Goal: Find specific page/section: Find specific page/section

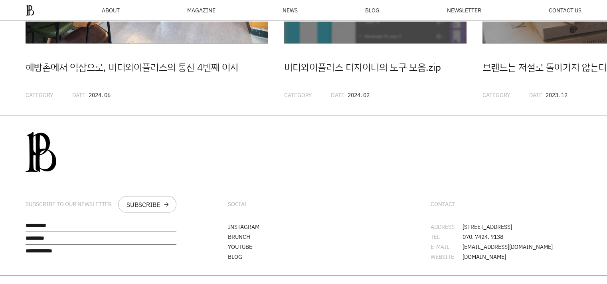
scroll to position [2160, 0]
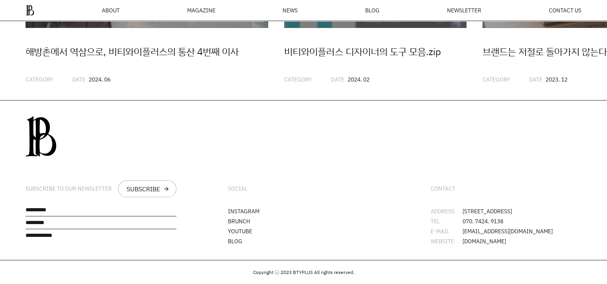
click at [120, 12] on ul "ABOUT MAGAZINE SEE ALL OFF THE REC INSIDE BTYPLUS CURATION NEWS BLOG NEWSLETTER…" at bounding box center [304, 10] width 556 height 11
click at [559, 9] on span "CONTACT US" at bounding box center [565, 11] width 33 height 6
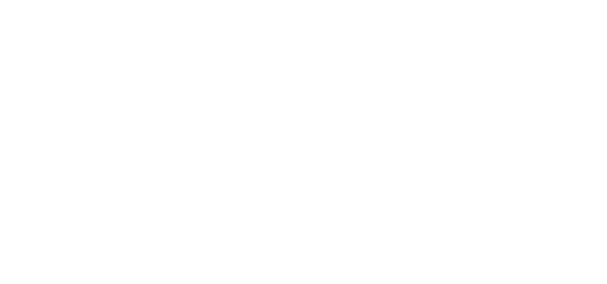
click at [0, 0] on html at bounding box center [0, 0] width 0 height 0
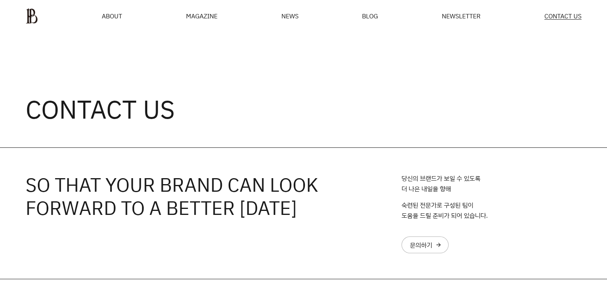
click at [198, 16] on div "MAGAZINE" at bounding box center [202, 16] width 32 height 6
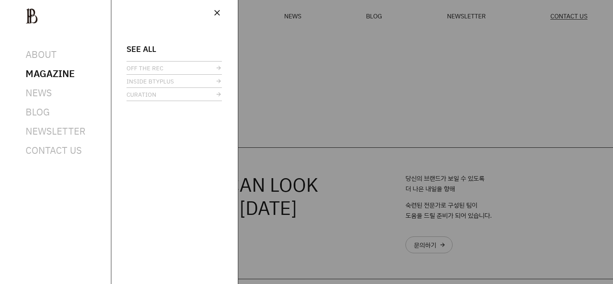
click at [212, 14] on span "close" at bounding box center [217, 13] width 10 height 10
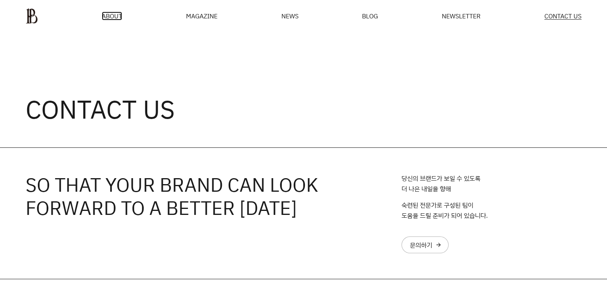
click at [117, 16] on span "ABOUT" at bounding box center [112, 16] width 20 height 6
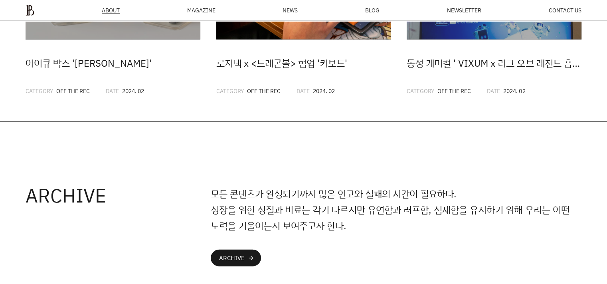
scroll to position [2224, 0]
